Goal: Navigation & Orientation: Understand site structure

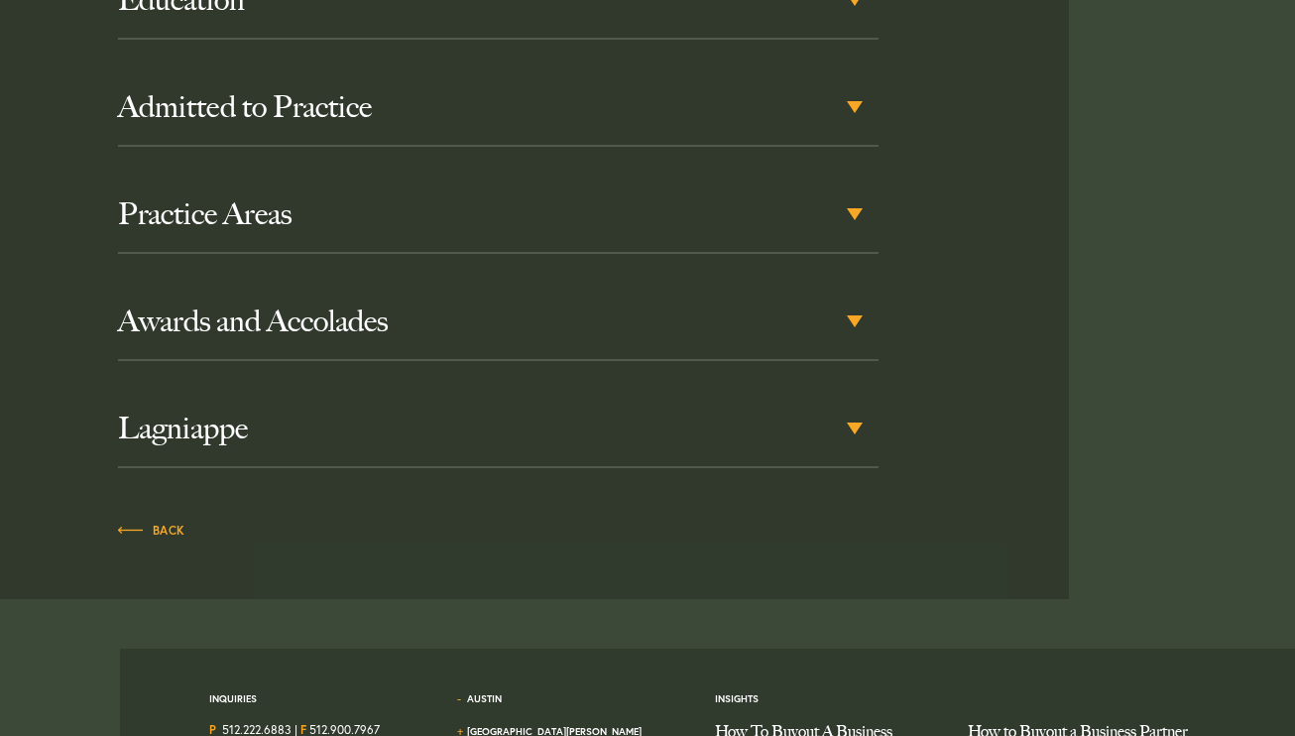
scroll to position [1361, 0]
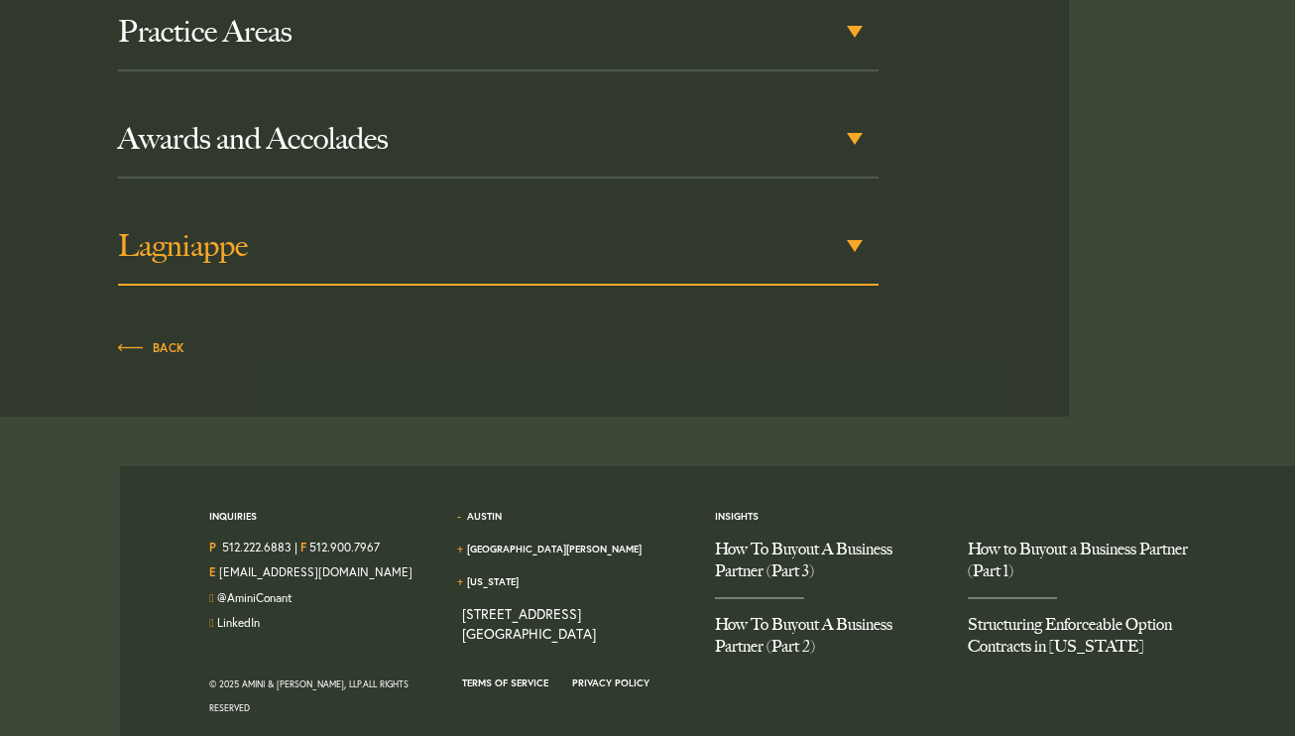
click at [591, 260] on h3 "Lagniappe" at bounding box center [498, 246] width 760 height 36
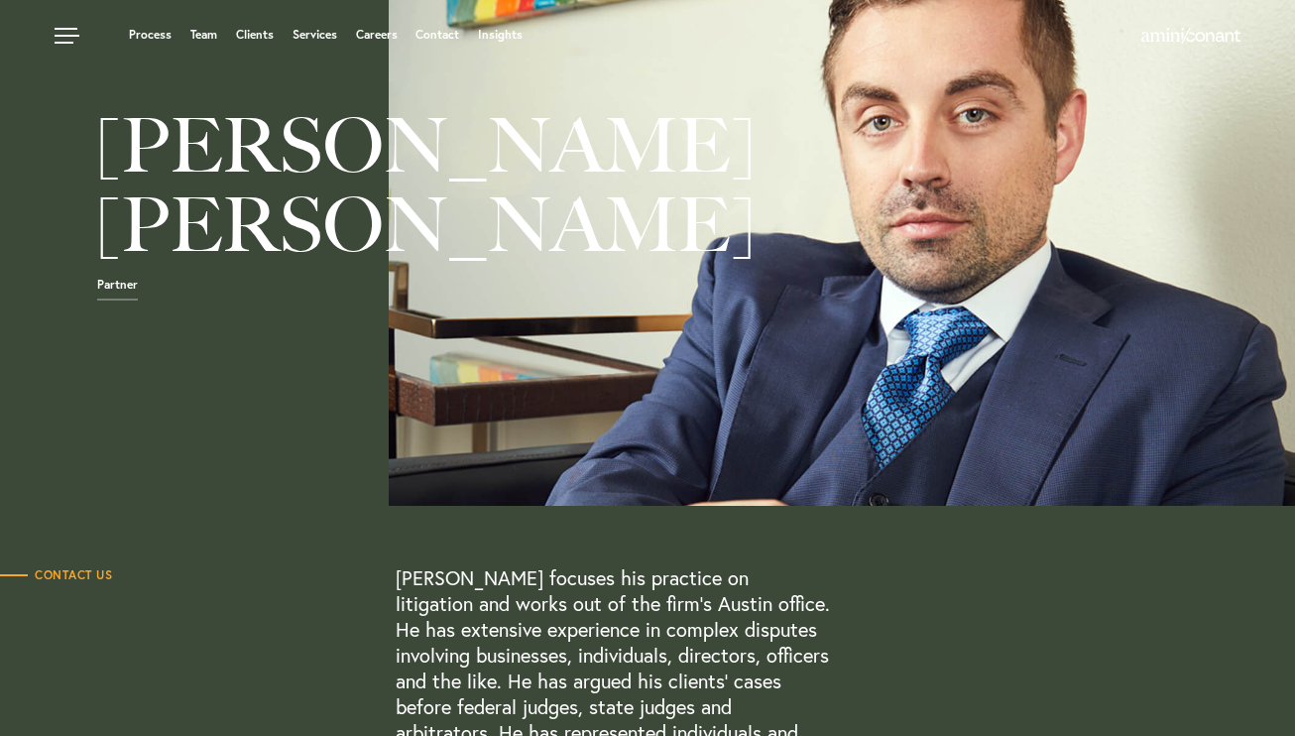
scroll to position [0, 0]
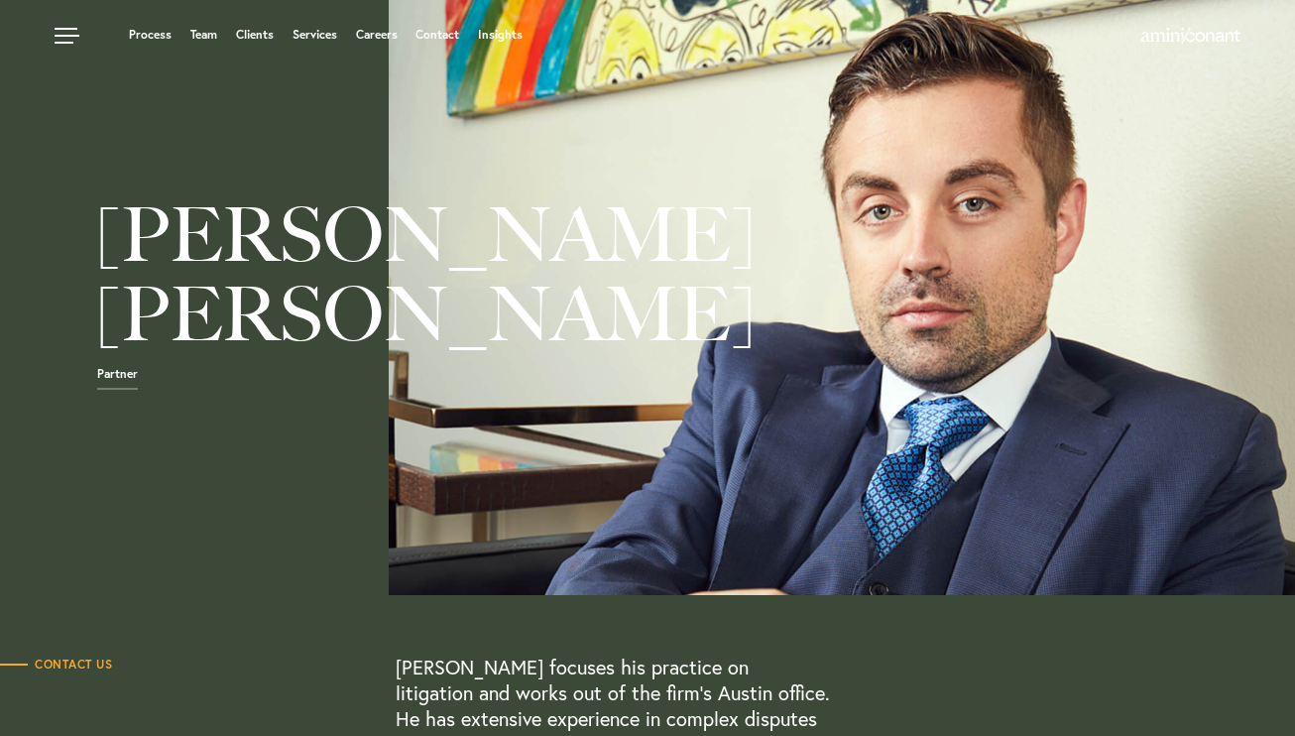
click at [141, 25] on ul "Process Team Clients Services Careers Contact Insights" at bounding box center [496, 35] width 882 height 20
click at [142, 32] on link "Process" at bounding box center [150, 35] width 43 height 12
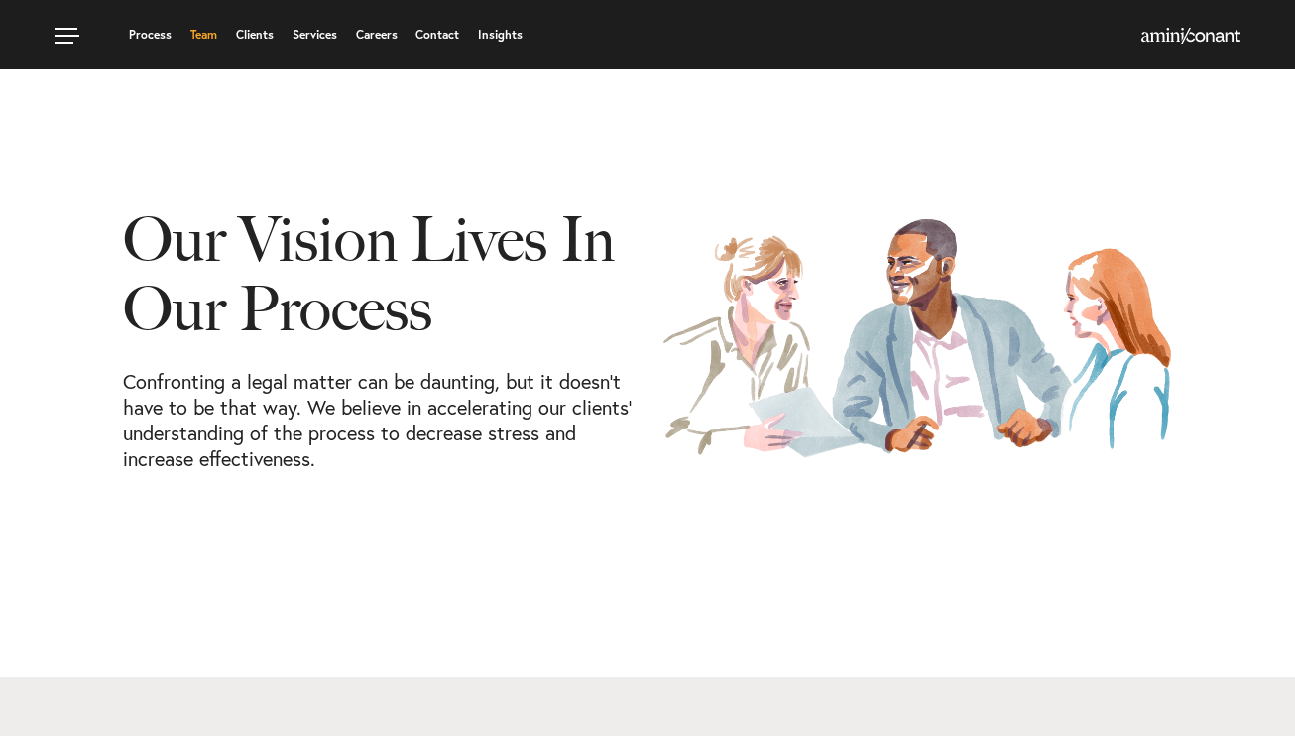
click at [197, 31] on link "Team" at bounding box center [203, 35] width 27 height 12
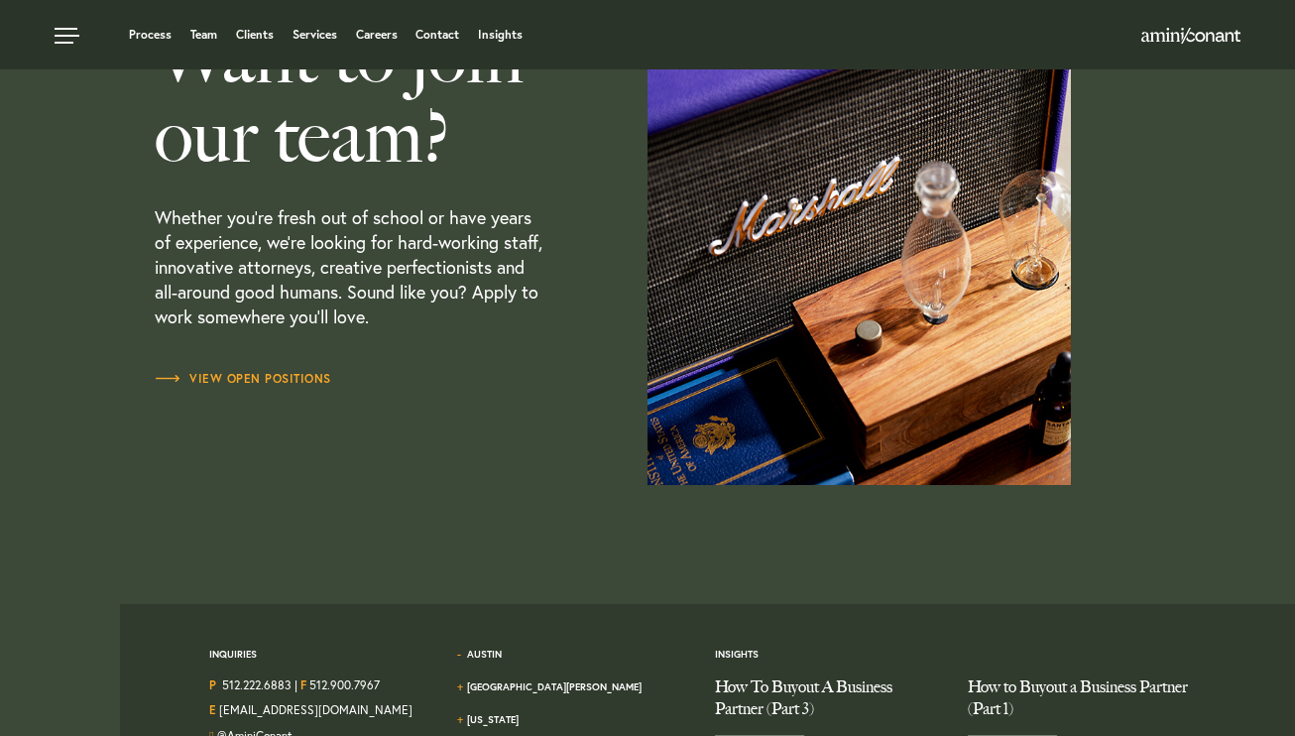
scroll to position [5770, 0]
